Goal: Transaction & Acquisition: Obtain resource

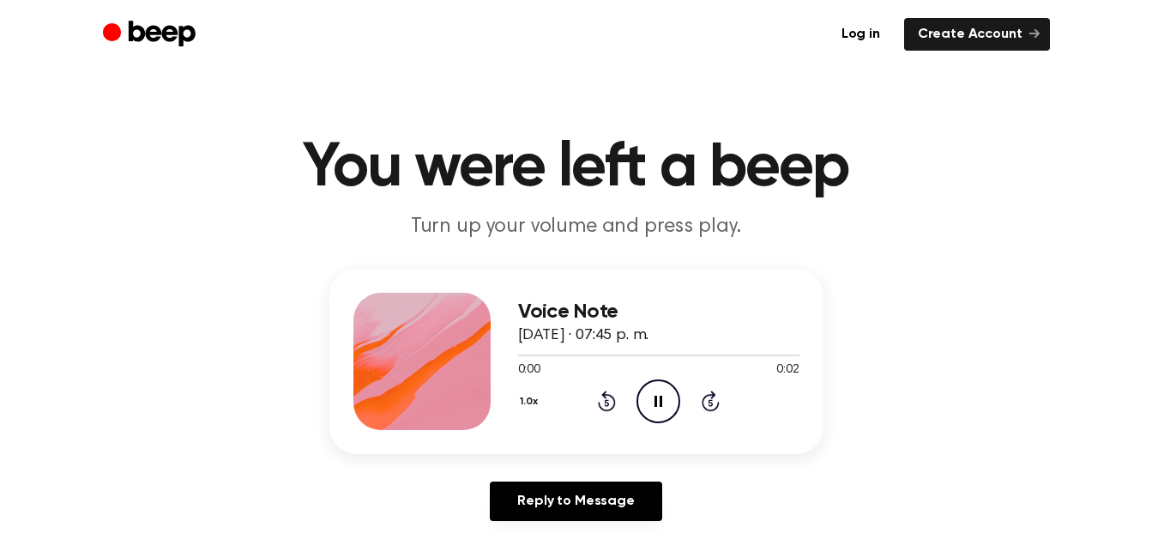
click at [607, 336] on span "[DATE] · 07:45 p. m." at bounding box center [583, 335] width 131 height 15
click at [537, 347] on div at bounding box center [658, 354] width 281 height 14
click at [655, 387] on icon "Pause Audio" at bounding box center [659, 401] width 44 height 44
drag, startPoint x: 655, startPoint y: 387, endPoint x: 660, endPoint y: 404, distance: 17.7
click at [660, 404] on icon "Play Audio" at bounding box center [659, 401] width 44 height 44
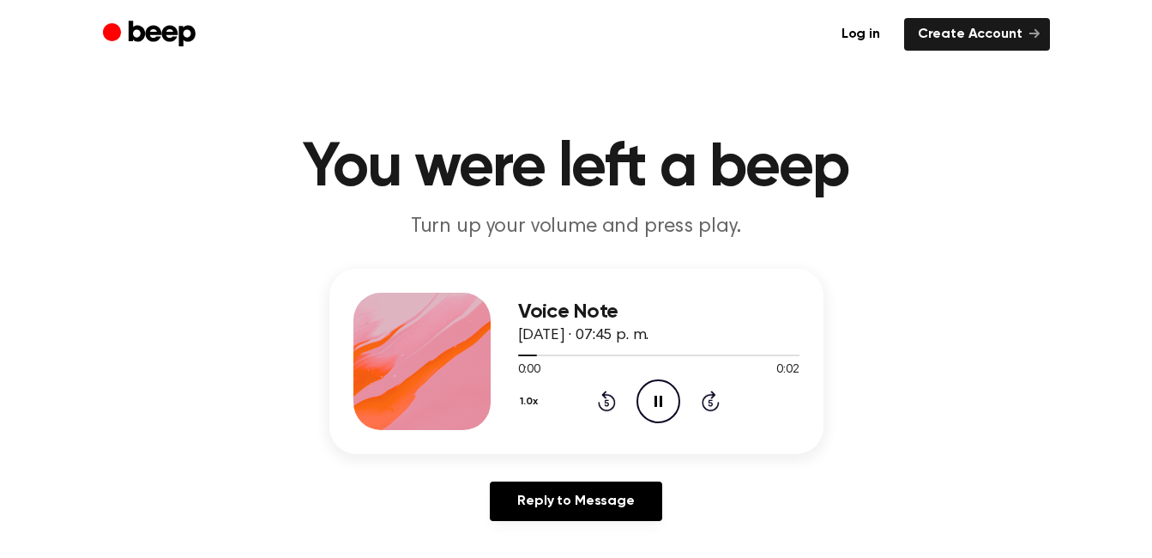
click at [659, 404] on icon "Pause Audio" at bounding box center [659, 401] width 44 height 44
click at [665, 388] on icon "Play Audio" at bounding box center [659, 401] width 44 height 44
click at [657, 401] on icon at bounding box center [659, 401] width 9 height 11
click at [627, 356] on div at bounding box center [658, 354] width 281 height 14
click at [649, 404] on icon "Play Audio" at bounding box center [659, 401] width 44 height 44
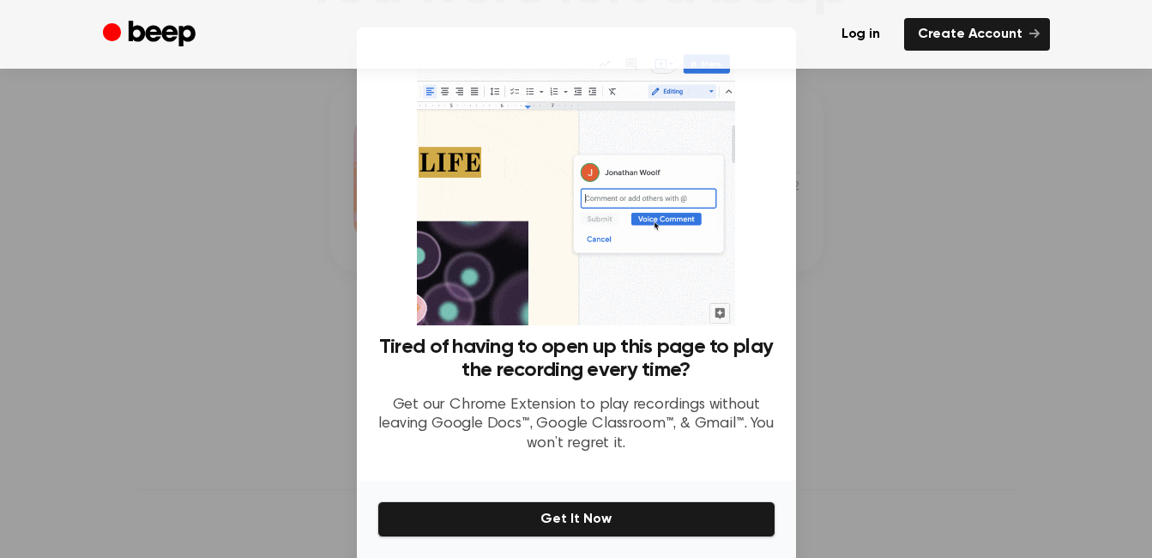
scroll to position [184, 0]
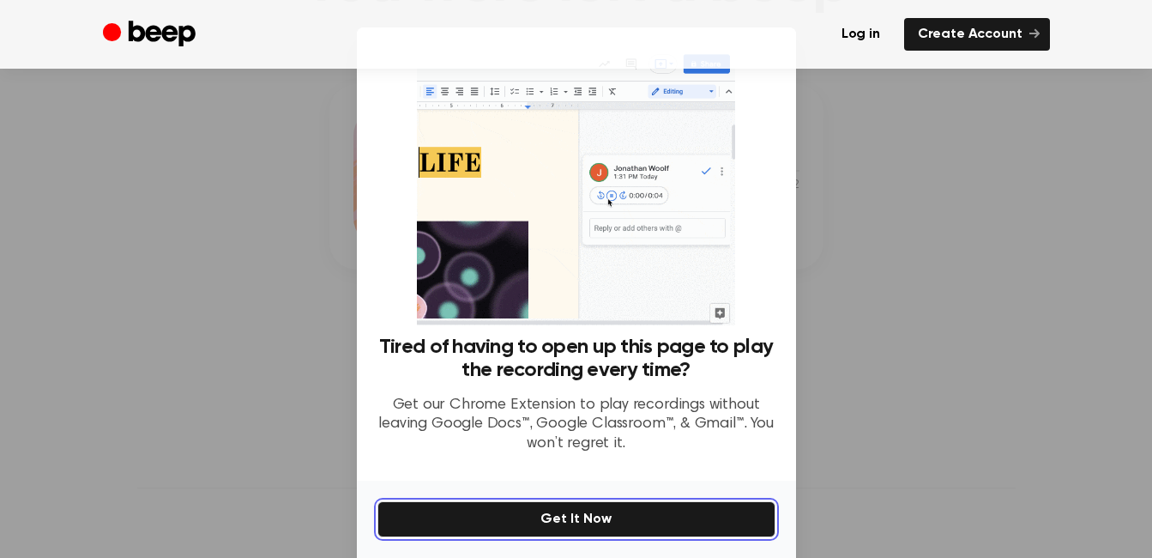
click at [475, 511] on button "Get It Now" at bounding box center [576, 519] width 398 height 36
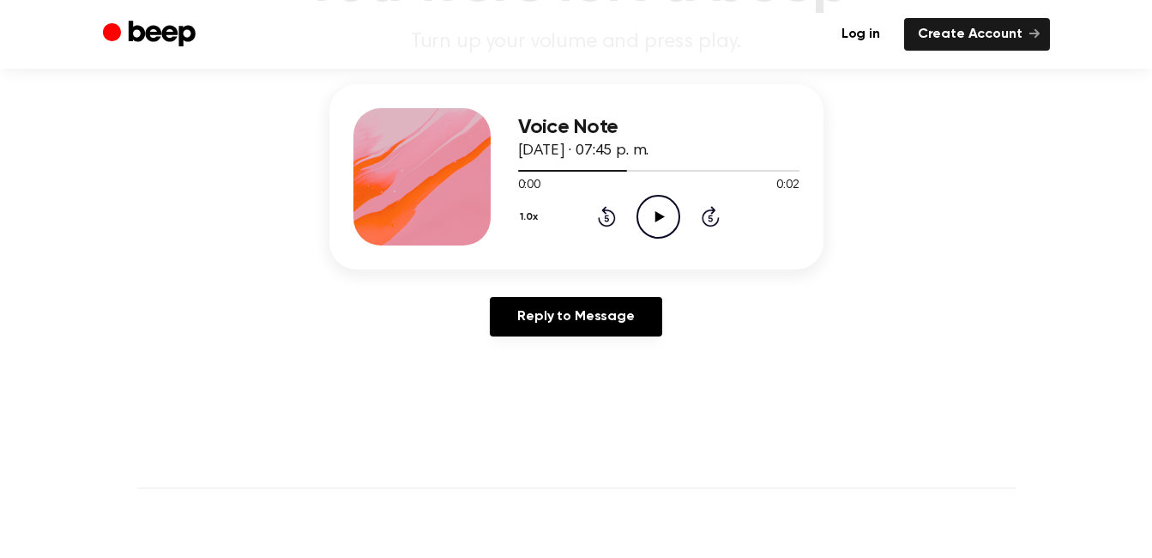
click at [661, 223] on icon "Play Audio" at bounding box center [659, 217] width 44 height 44
click at [546, 167] on div at bounding box center [658, 170] width 281 height 14
click at [667, 222] on icon "Play Audio" at bounding box center [659, 217] width 44 height 44
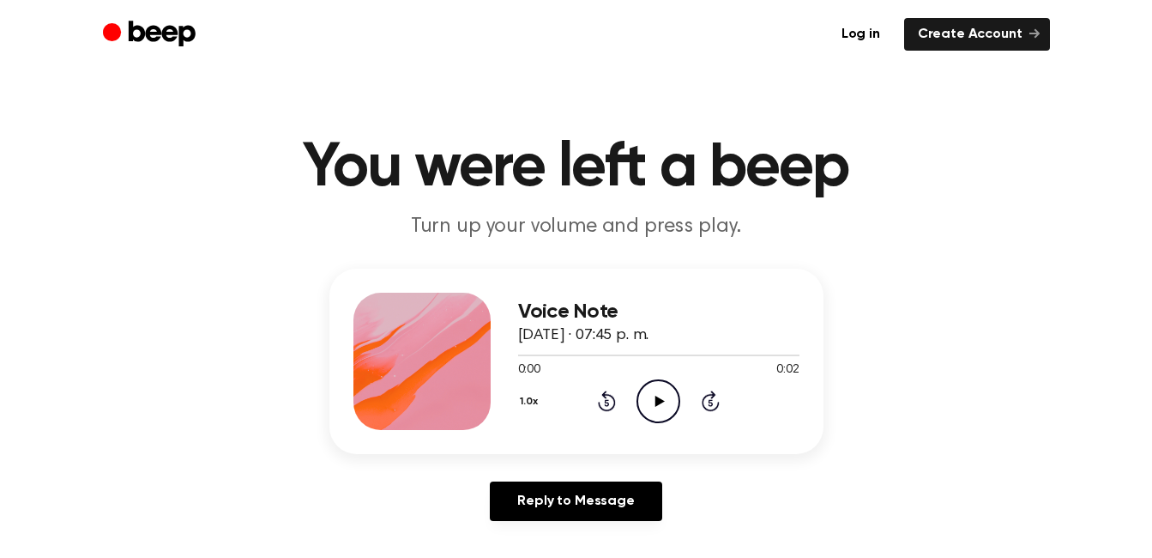
click at [655, 402] on icon at bounding box center [659, 401] width 9 height 11
click at [655, 385] on icon "Play Audio" at bounding box center [659, 401] width 44 height 44
click at [659, 403] on icon at bounding box center [659, 401] width 9 height 11
click at [655, 405] on icon at bounding box center [659, 401] width 9 height 11
